Goal: Information Seeking & Learning: Learn about a topic

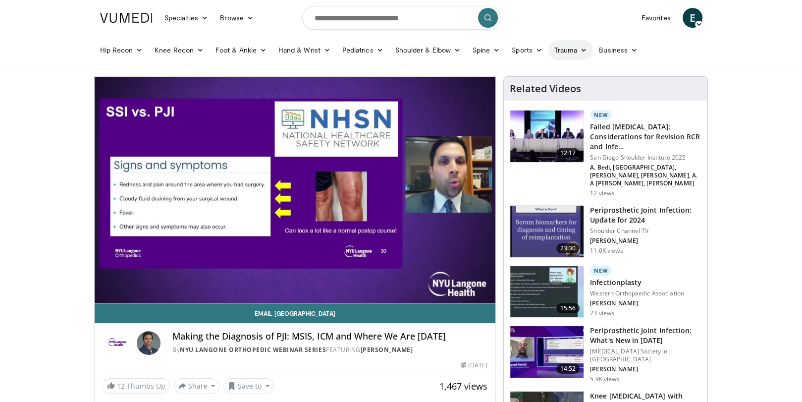
click at [572, 50] on link "Trauma" at bounding box center [571, 50] width 45 height 20
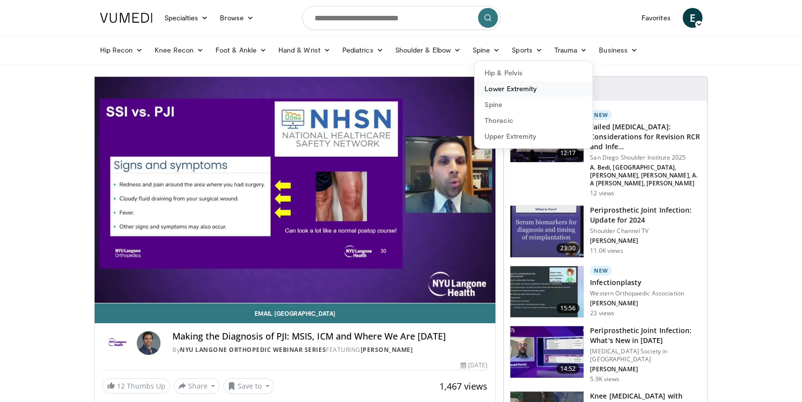
click at [512, 93] on link "Lower Extremity" at bounding box center [534, 89] width 118 height 16
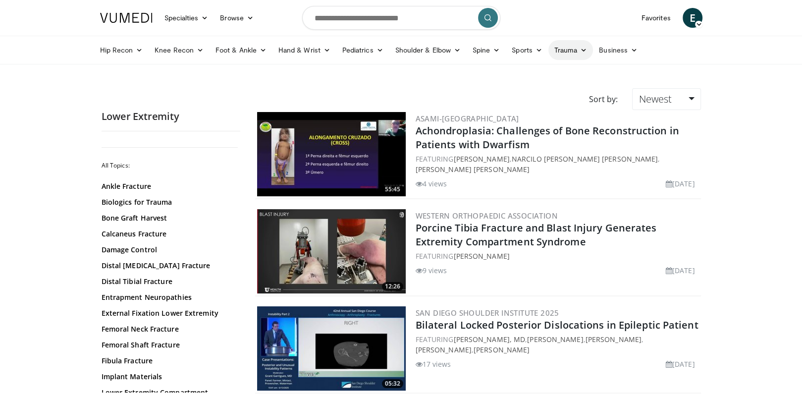
click at [575, 46] on link "Trauma" at bounding box center [571, 50] width 45 height 20
click at [505, 75] on link "Hip & Pelvis" at bounding box center [534, 73] width 118 height 16
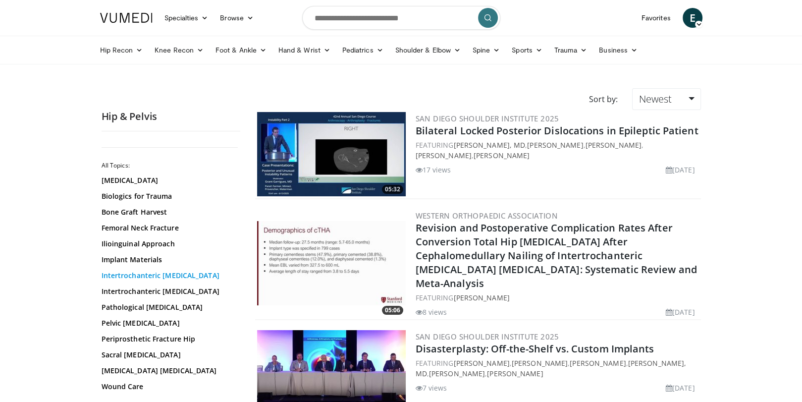
click at [141, 276] on link "Intertrochanteric Fractures" at bounding box center [169, 276] width 134 height 10
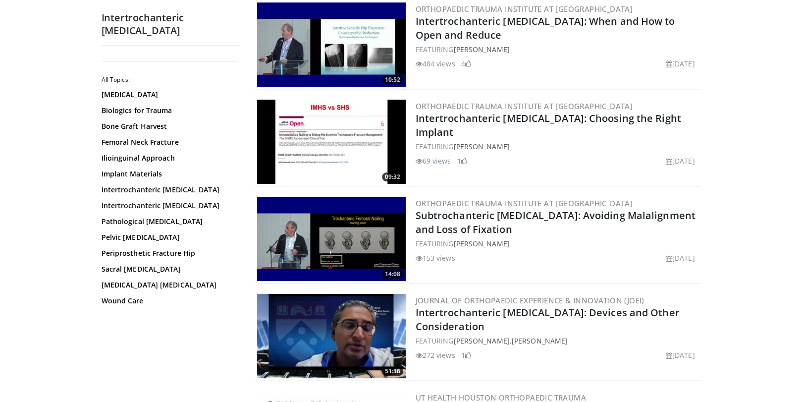
scroll to position [248, 0]
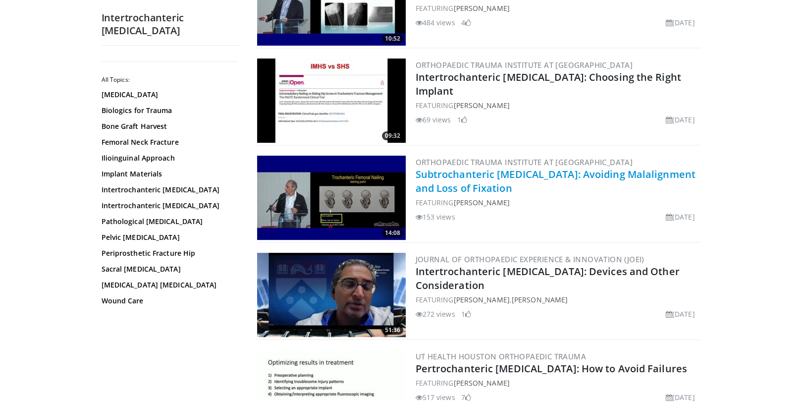
click at [482, 171] on link "Subtrochanteric Fractures: Avoiding Malalignment and Loss of Fixation" at bounding box center [556, 181] width 280 height 27
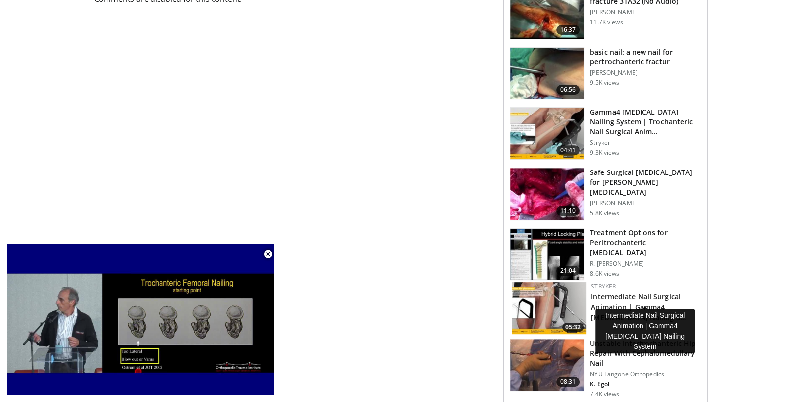
scroll to position [446, 0]
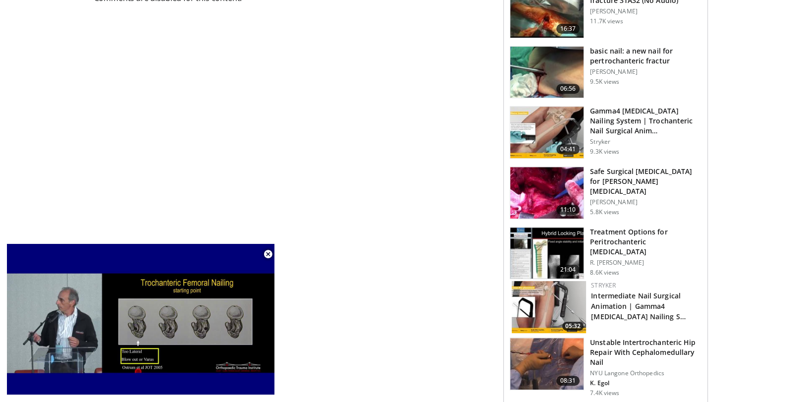
click at [607, 227] on h3 "Treatment Options for Peritrochanteric Fractures" at bounding box center [646, 242] width 112 height 30
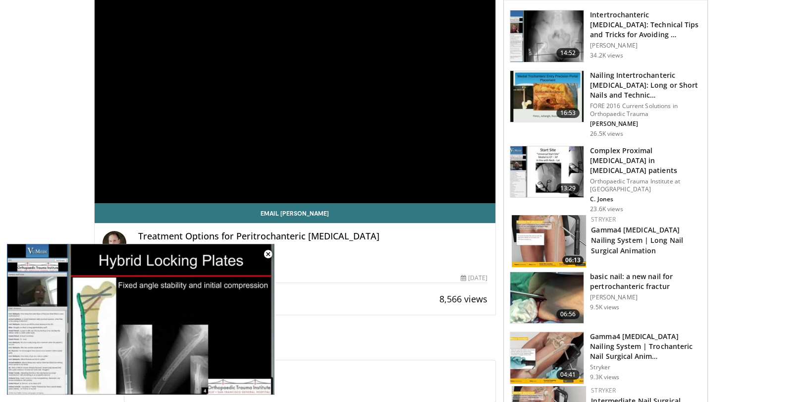
scroll to position [50, 0]
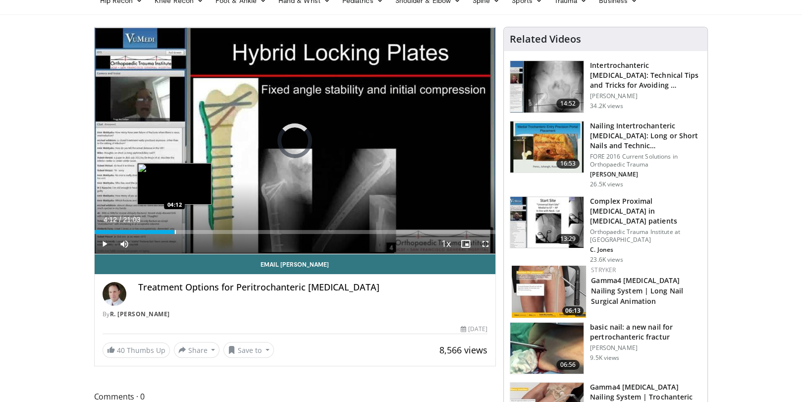
click at [175, 232] on div "Progress Bar" at bounding box center [175, 232] width 1 height 4
click at [202, 232] on div "Progress Bar" at bounding box center [202, 232] width 1 height 4
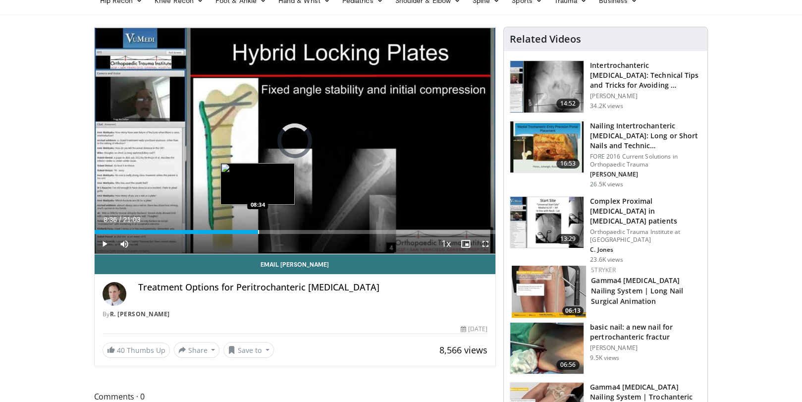
click at [258, 232] on div "Progress Bar" at bounding box center [258, 232] width 1 height 4
click at [293, 233] on div "Progress Bar" at bounding box center [293, 232] width 1 height 4
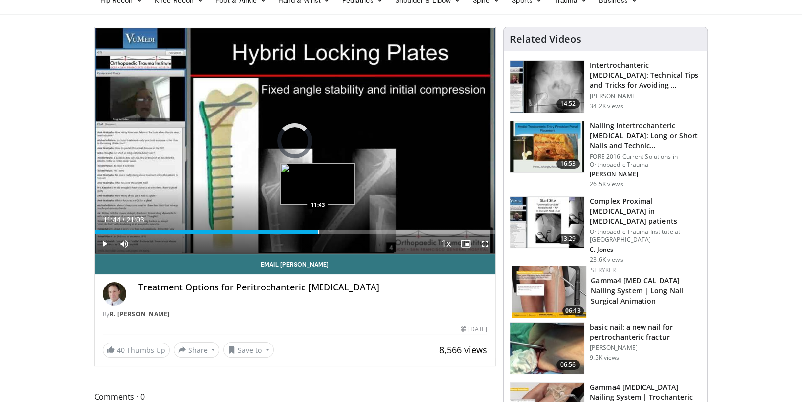
click at [318, 231] on div "Progress Bar" at bounding box center [318, 232] width 1 height 4
click at [349, 233] on div "Progress Bar" at bounding box center [349, 232] width 1 height 4
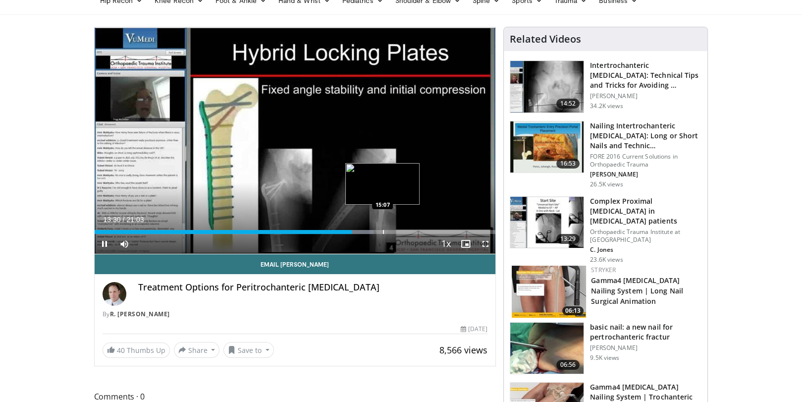
click at [383, 230] on div "Progress Bar" at bounding box center [383, 232] width 1 height 4
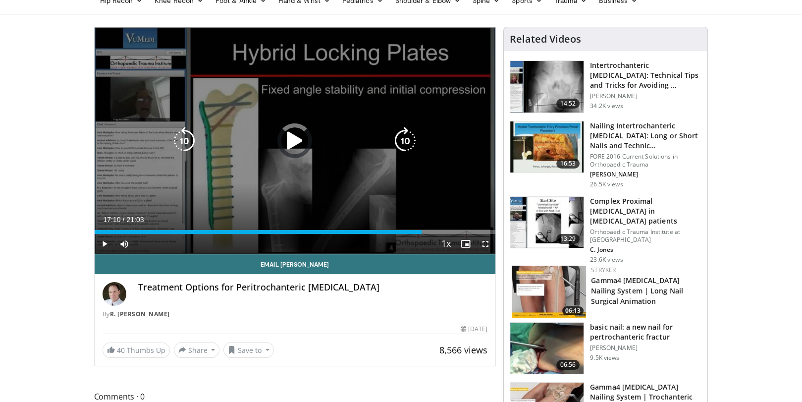
click at [422, 231] on div "Loaded : 77.46% 17:10 17:13" at bounding box center [295, 232] width 401 height 4
click at [0, 0] on div "Progress Bar" at bounding box center [0, 0] width 0 height 0
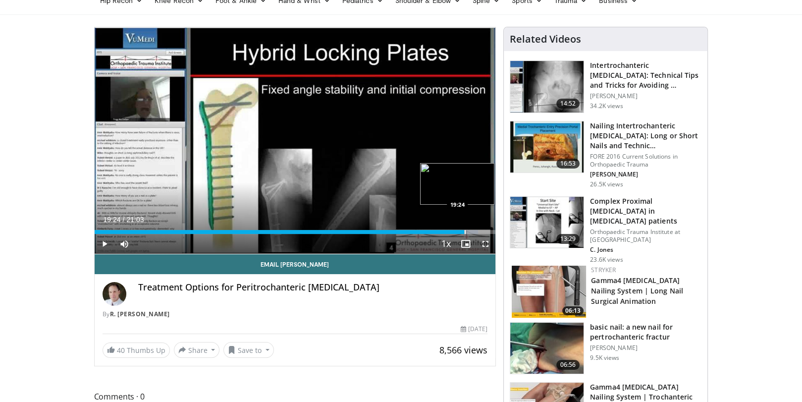
click at [465, 233] on div "Progress Bar" at bounding box center [465, 232] width 1 height 4
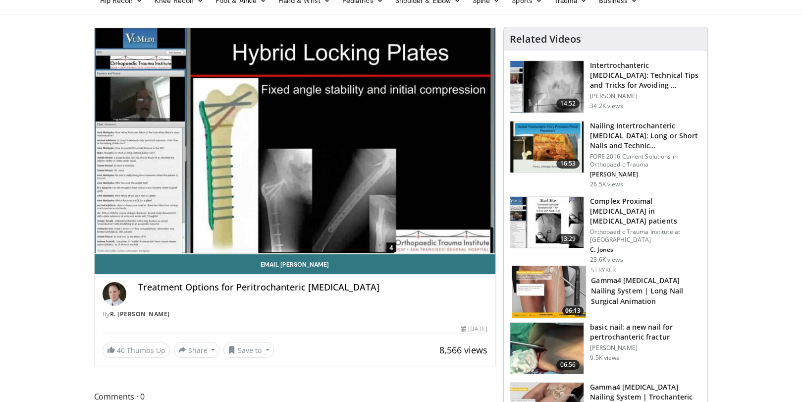
click at [620, 228] on p "Orthopaedic Trauma Institute at [GEOGRAPHIC_DATA]" at bounding box center [646, 236] width 112 height 16
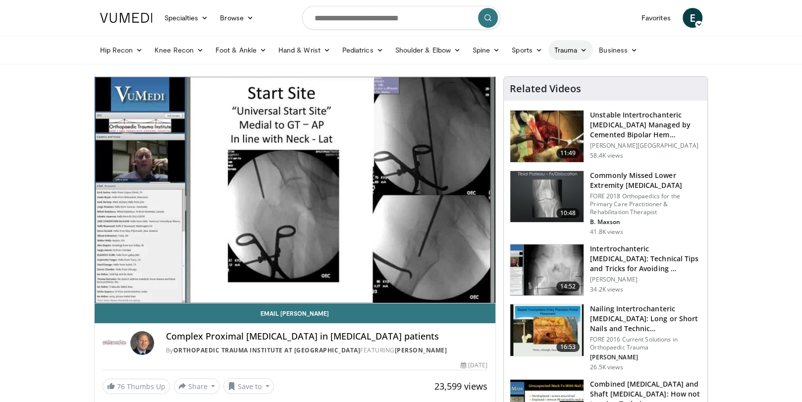
click at [561, 48] on link "Trauma" at bounding box center [571, 50] width 45 height 20
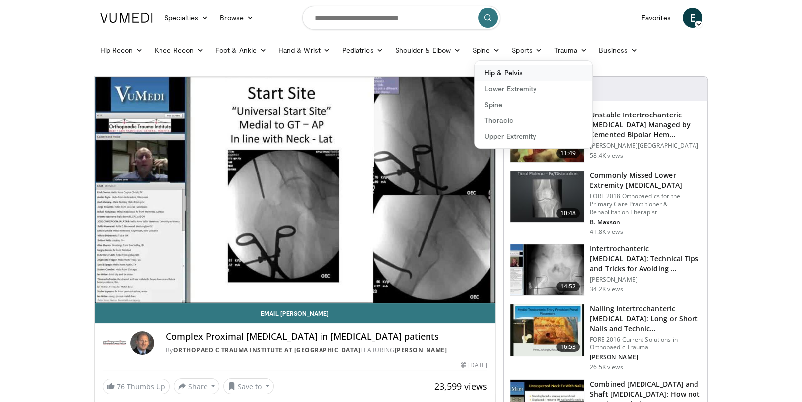
click at [512, 74] on link "Hip & Pelvis" at bounding box center [534, 73] width 118 height 16
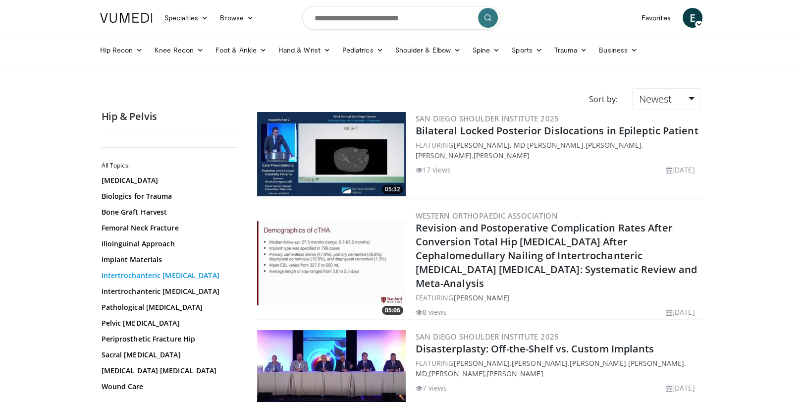
click at [149, 274] on link "Intertrochanteric [MEDICAL_DATA]" at bounding box center [169, 276] width 134 height 10
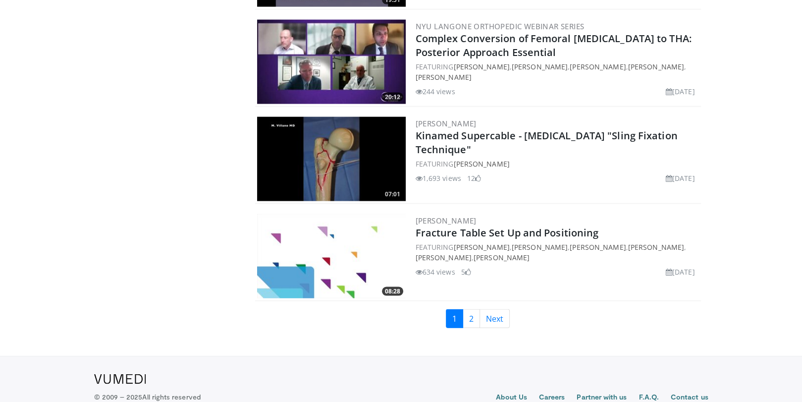
scroll to position [2256, 0]
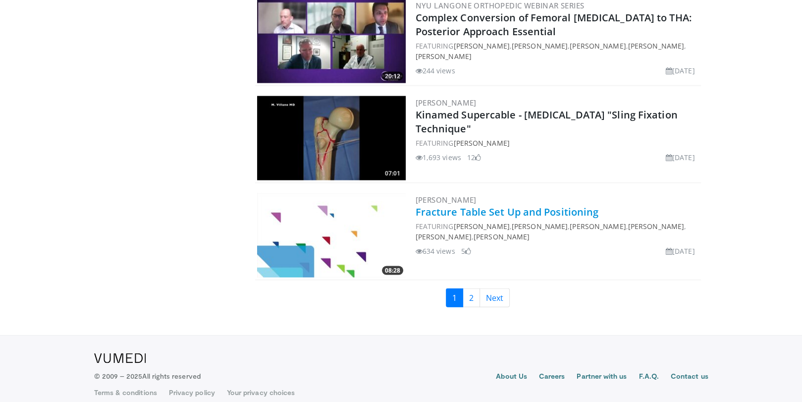
click at [485, 205] on link "Fracture Table Set Up and Positioning" at bounding box center [507, 211] width 183 height 13
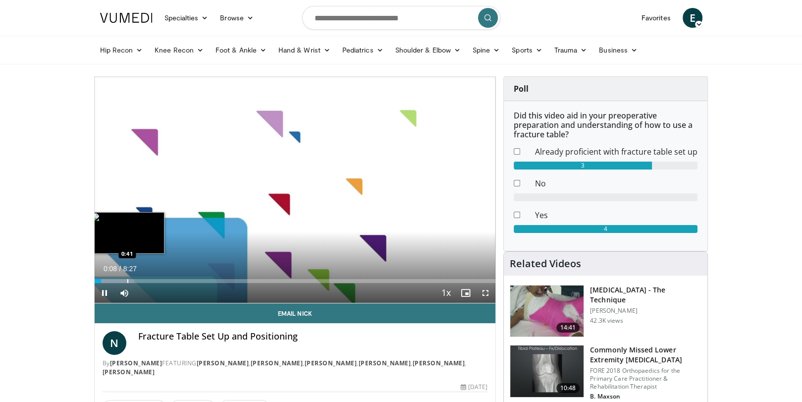
click at [126, 281] on div "Loaded : 9.76% 0:08 0:41" at bounding box center [295, 281] width 401 height 4
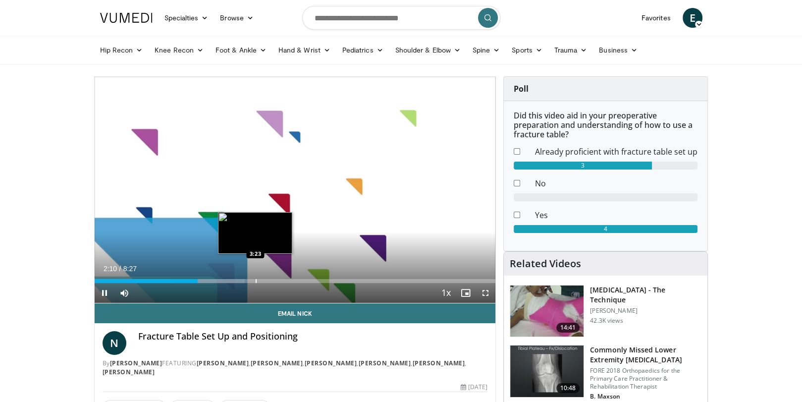
click at [256, 280] on div "Progress Bar" at bounding box center [256, 281] width 1 height 4
